Goal: Task Accomplishment & Management: Use online tool/utility

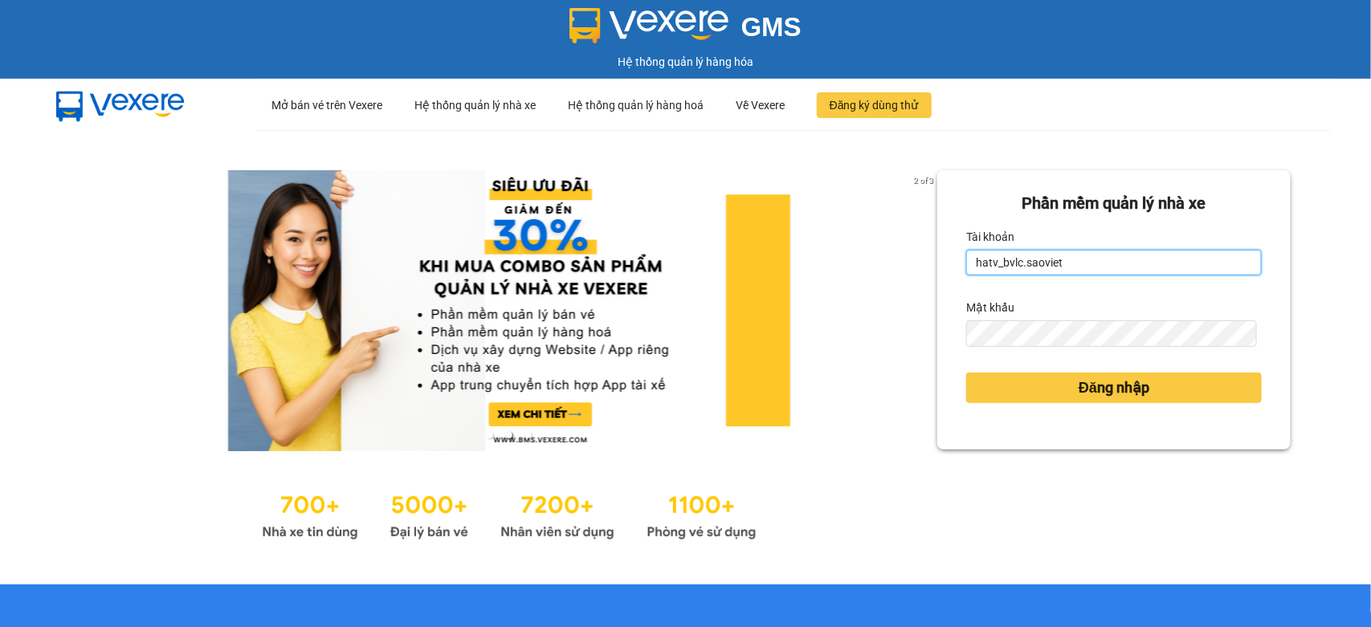
click at [966, 324] on form "Phần mềm quản lý nhà xe Tài khoản hatv_bvlc.saoviet Mật khẩu Đăng nhập" at bounding box center [1114, 310] width 296 height 238
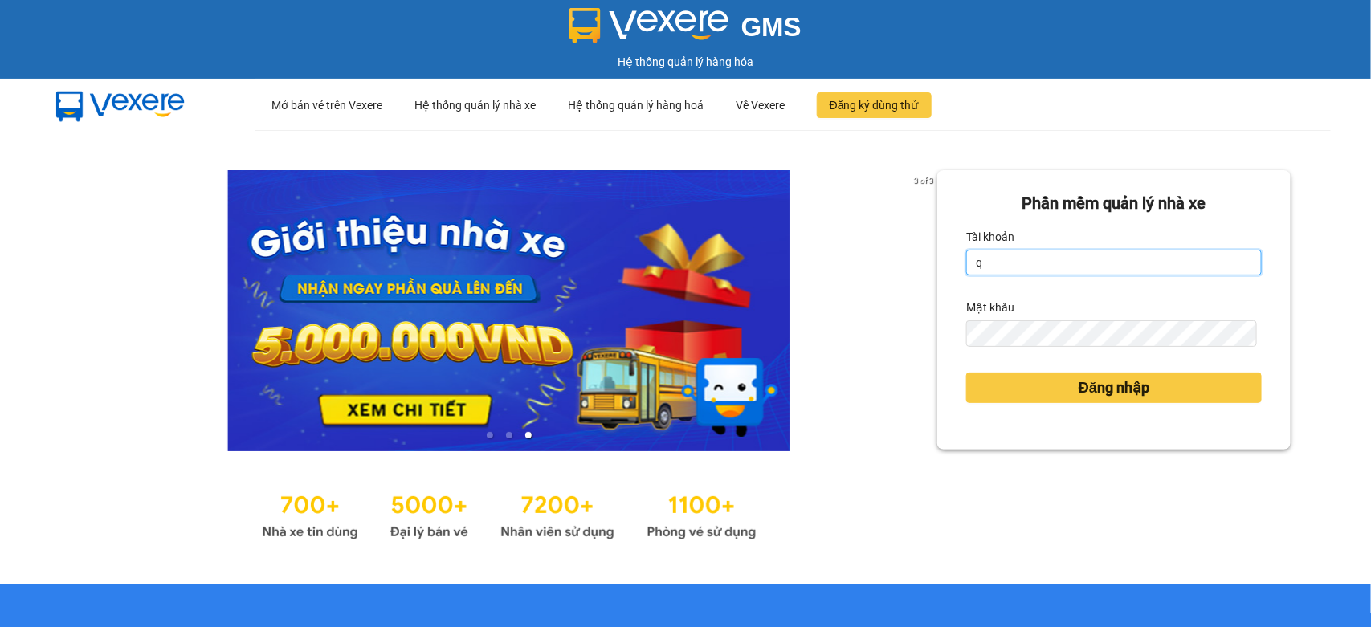
type input "quyendtx_ktlc.saoviet"
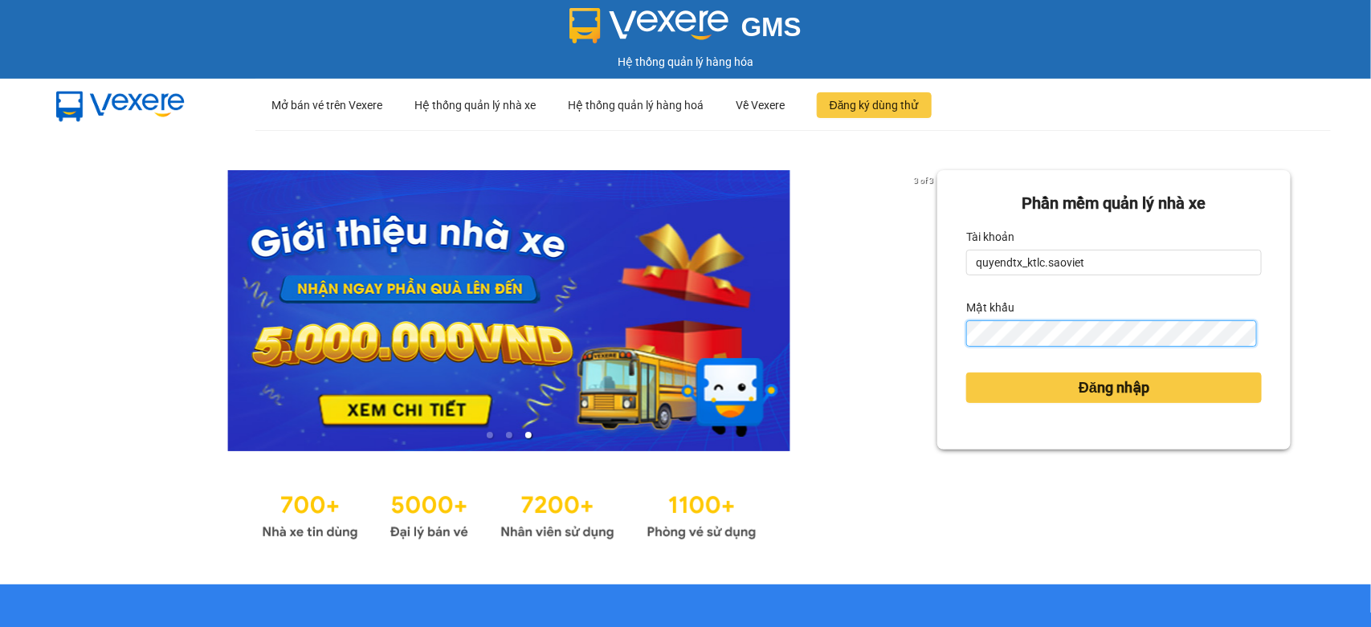
drag, startPoint x: 1074, startPoint y: 280, endPoint x: 953, endPoint y: 355, distance: 142.2
click at [953, 355] on div "Phần mềm quản lý nhà xe Tài khoản quyendtx_ktlc.saoviet Mật khẩu Đăng nhập" at bounding box center [1113, 310] width 353 height 280
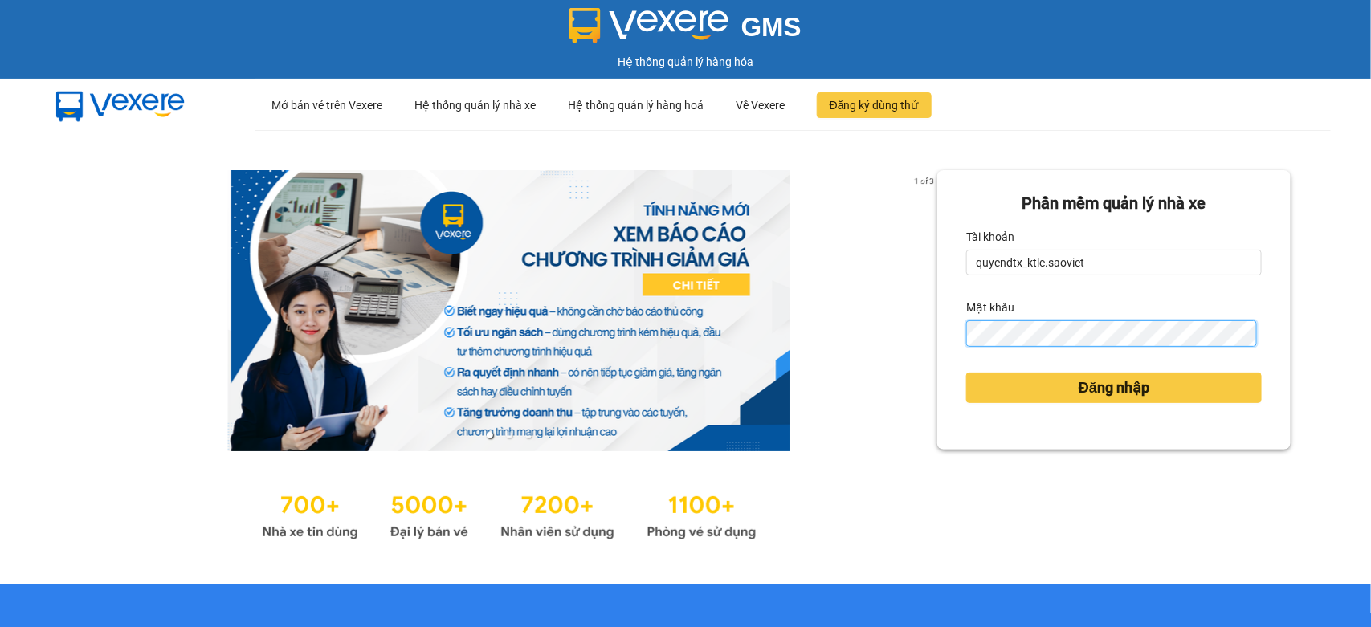
click at [966, 373] on button "Đăng nhập" at bounding box center [1114, 388] width 296 height 31
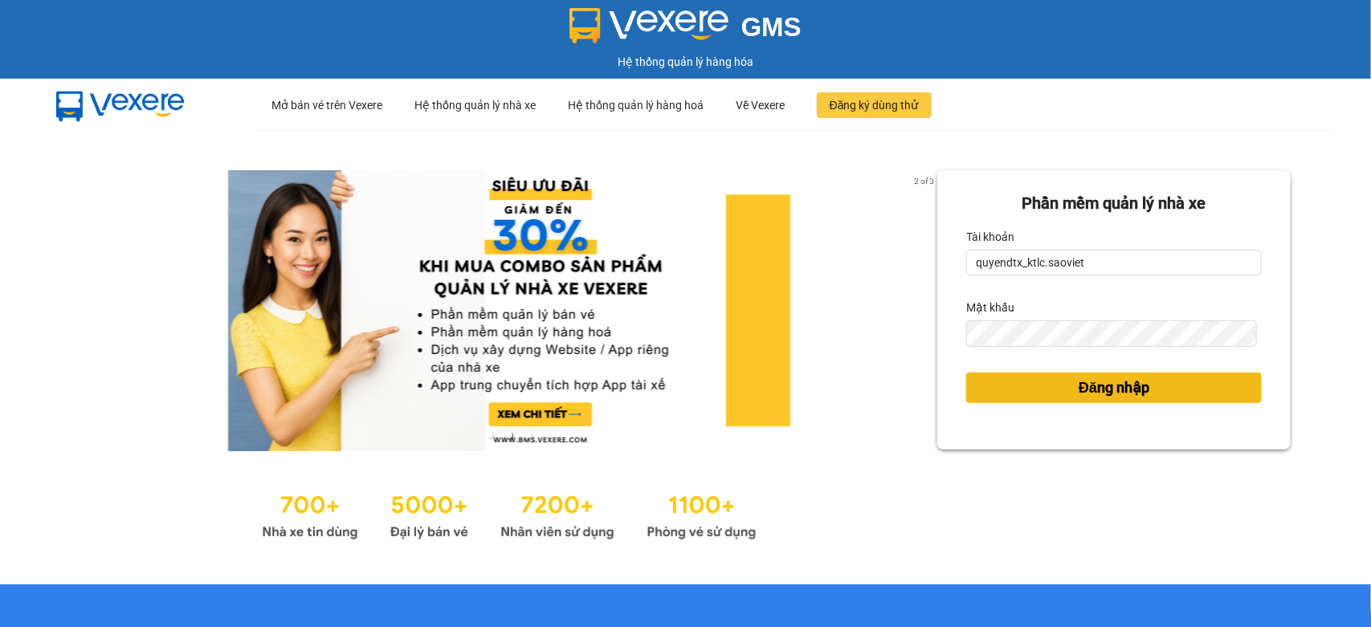
click at [1079, 386] on span "Đăng nhập" at bounding box center [1114, 388] width 71 height 22
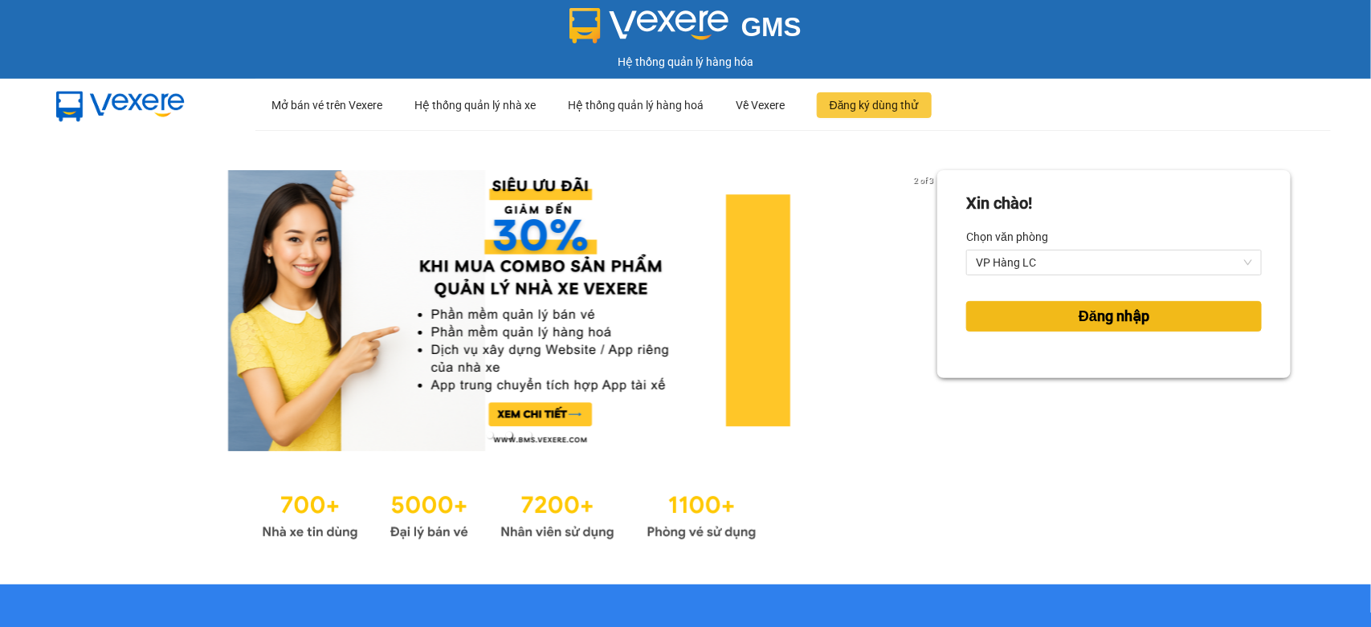
click at [1045, 316] on button "Đăng nhập" at bounding box center [1114, 316] width 296 height 31
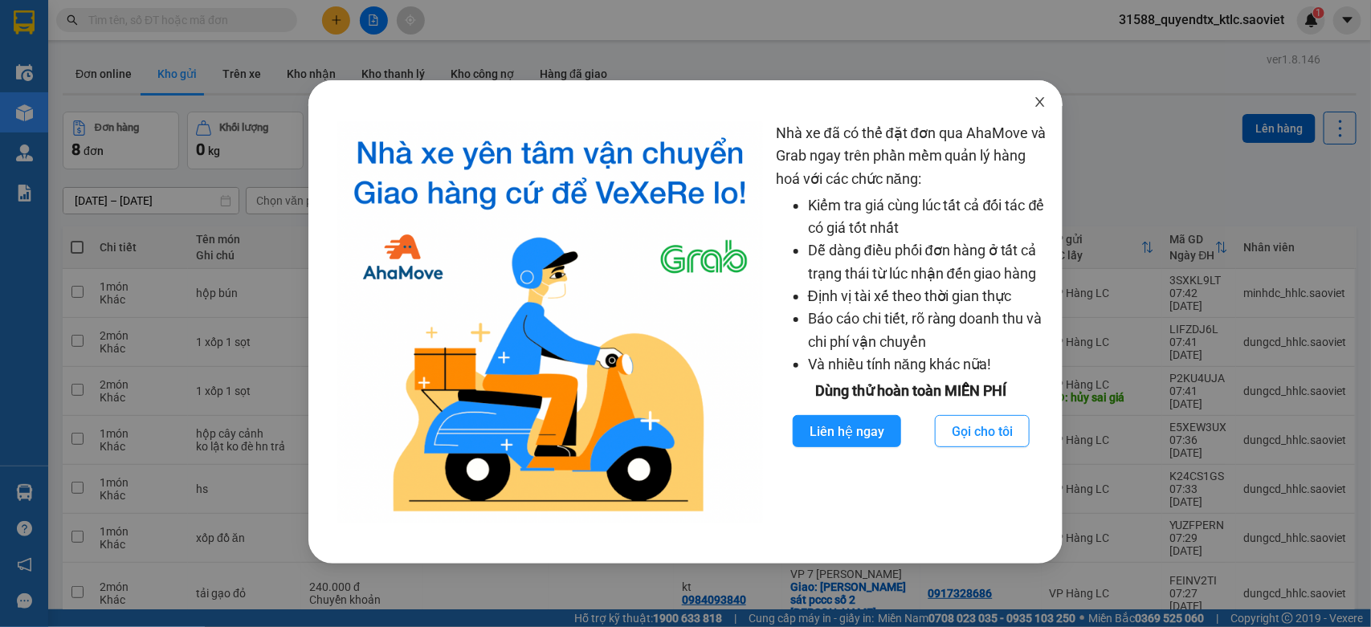
click at [1030, 101] on span "Close" at bounding box center [1040, 102] width 45 height 45
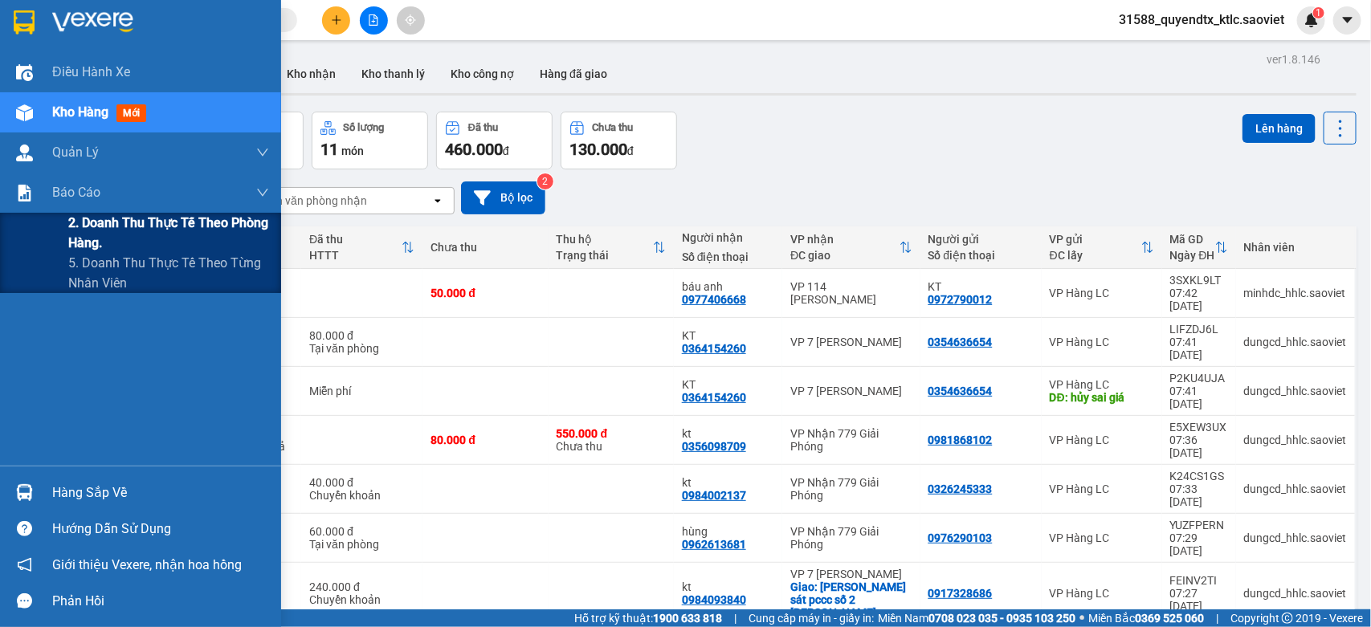
click at [107, 223] on span "2. Doanh thu thực tế theo phòng hàng." at bounding box center [168, 233] width 201 height 40
